Goal: Information Seeking & Learning: Learn about a topic

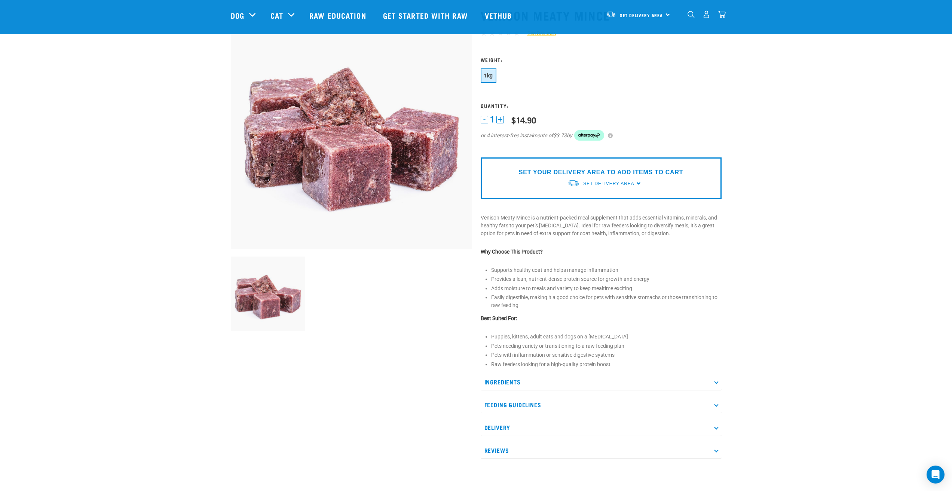
scroll to position [119, 0]
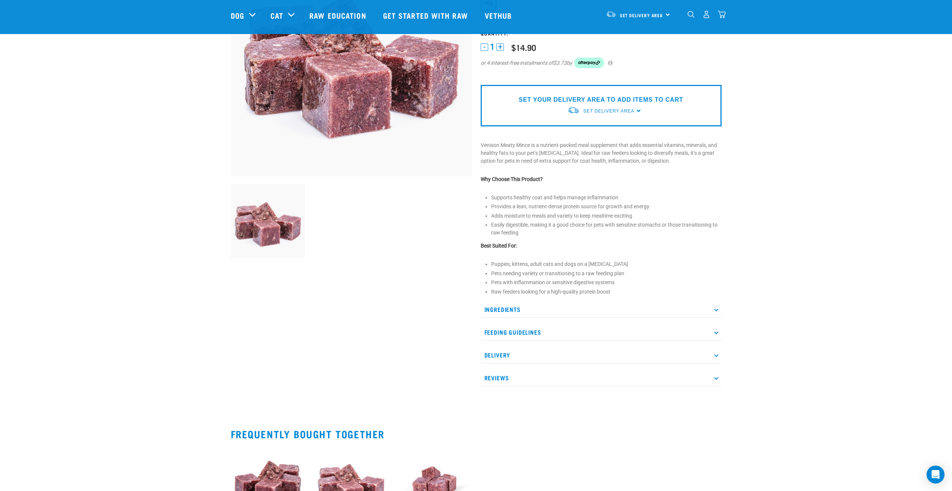
click at [593, 307] on p "Ingredients" at bounding box center [601, 309] width 241 height 17
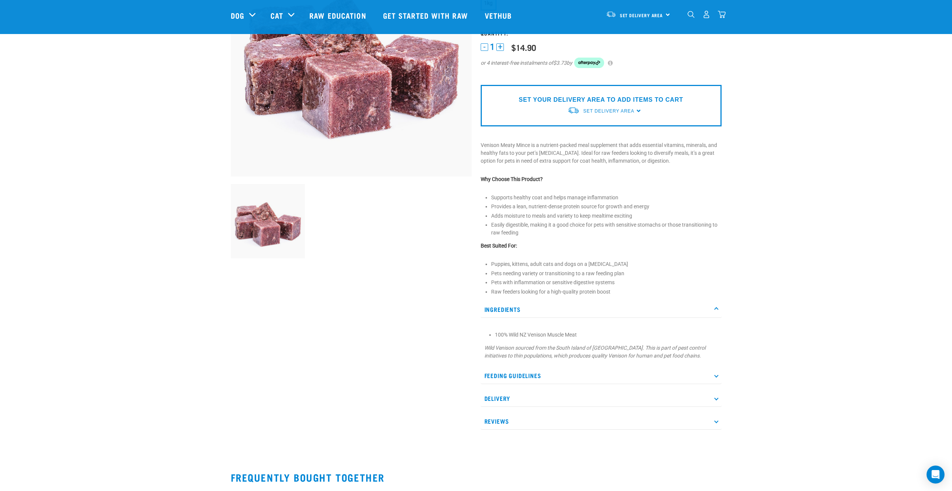
click at [576, 301] on p "Ingredients" at bounding box center [601, 309] width 241 height 17
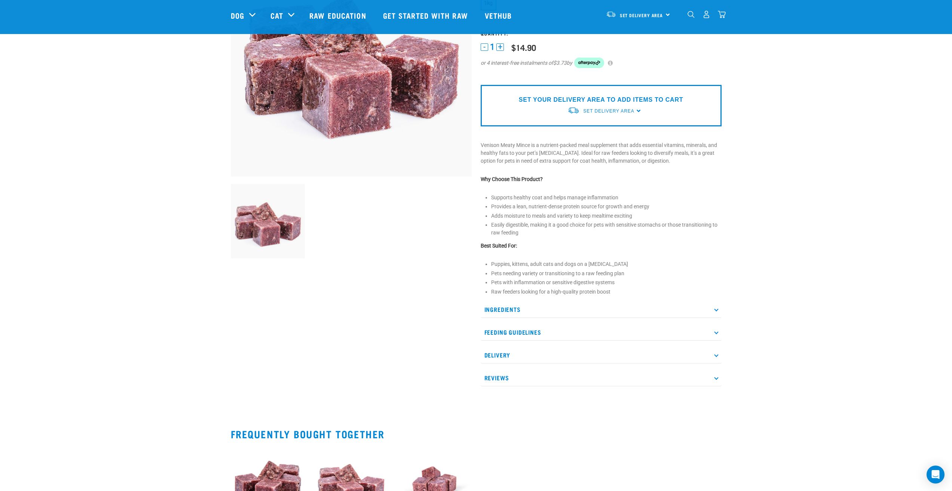
click at [555, 329] on p "Feeding Guidelines" at bounding box center [601, 332] width 241 height 17
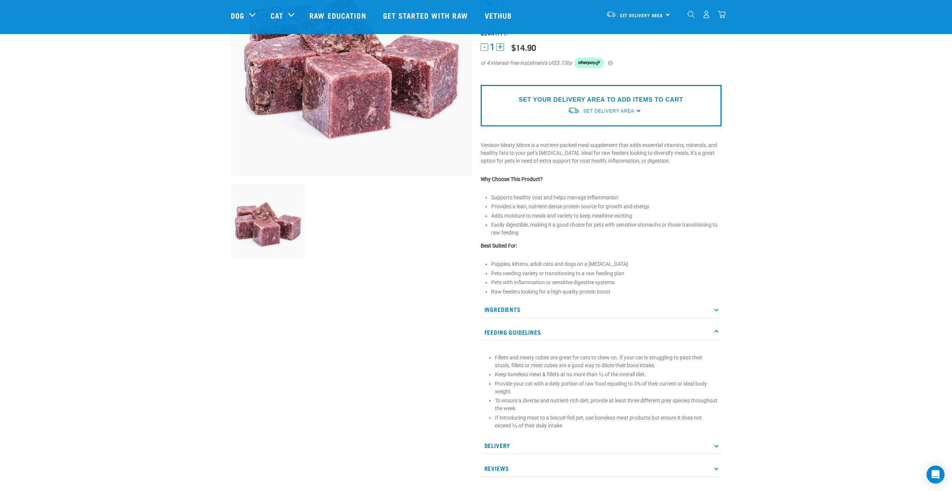
click at [560, 328] on p "Feeding Guidelines" at bounding box center [601, 332] width 241 height 17
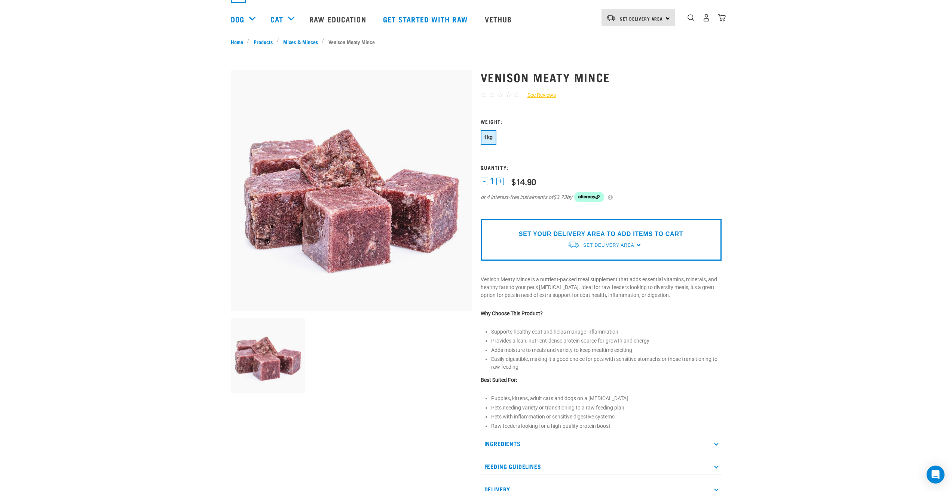
scroll to position [0, 0]
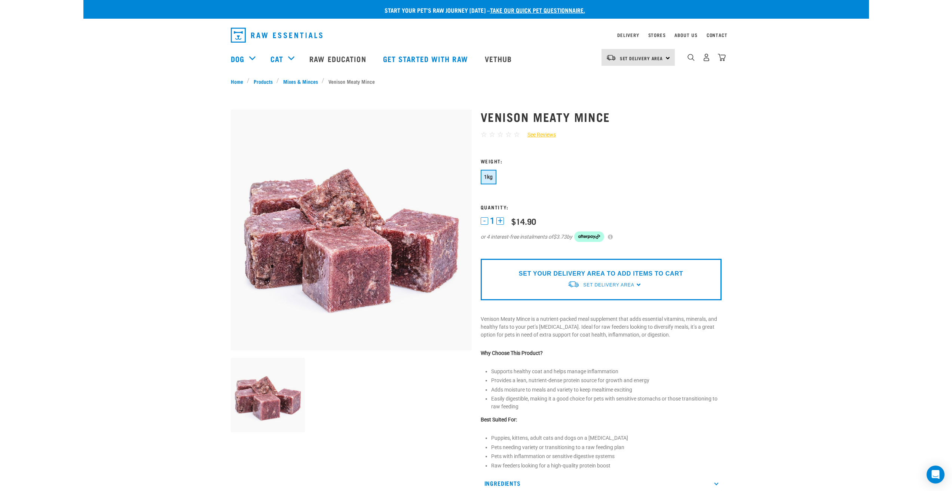
click at [308, 81] on link "Mixes & Minces" at bounding box center [300, 81] width 43 height 8
